Goal: Check status: Check status

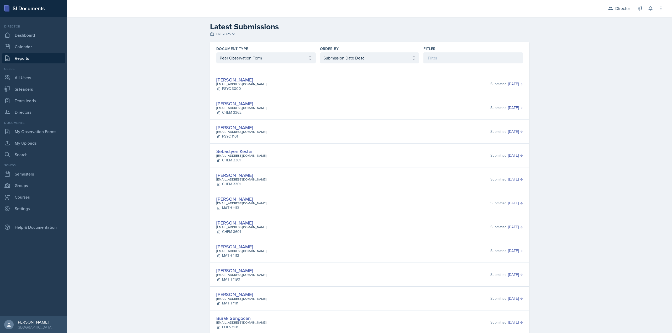
select select "2"
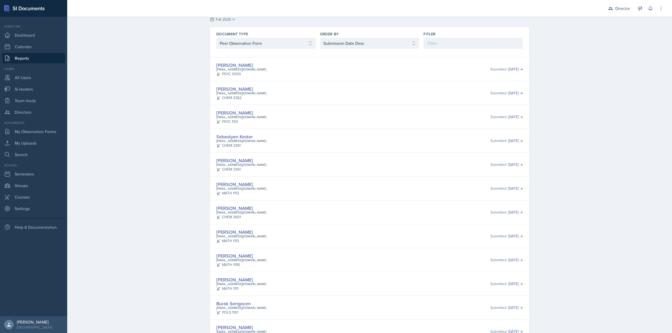
click at [402, 91] on div "[PERSON_NAME] [EMAIL_ADDRESS][DOMAIN_NAME] CHEM 3362 Submitted [DATE]" at bounding box center [369, 93] width 306 height 15
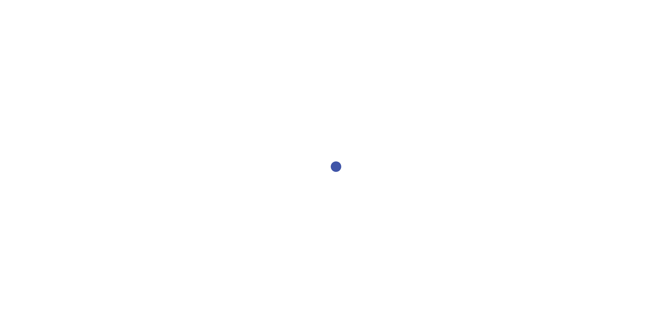
select select "1"
